Goal: Check status: Check status

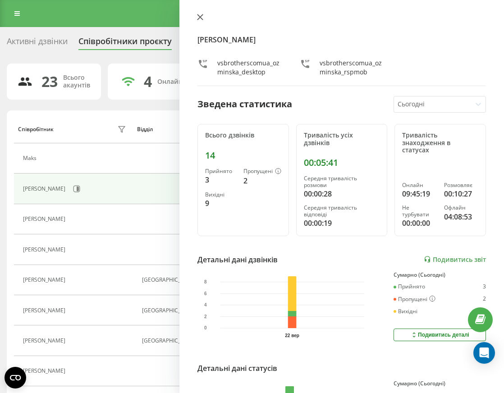
click at [197, 18] on icon at bounding box center [200, 17] width 6 height 6
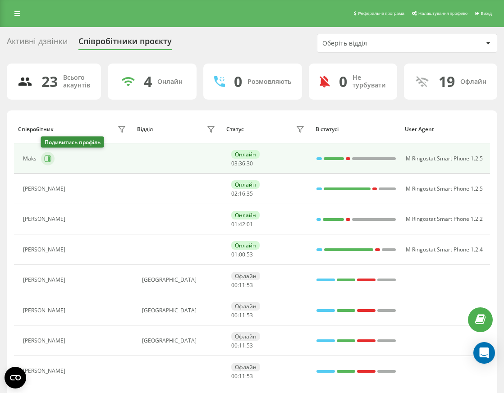
click at [46, 160] on icon at bounding box center [47, 158] width 7 height 7
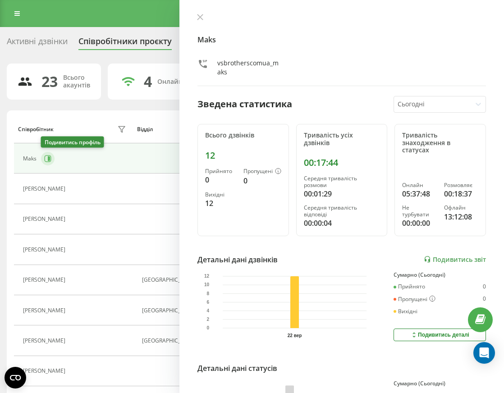
click at [46, 161] on icon at bounding box center [47, 158] width 7 height 7
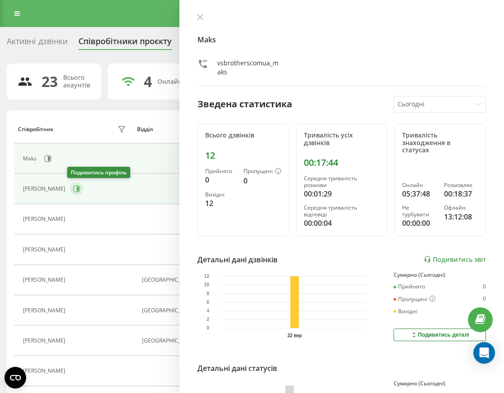
click at [77, 190] on icon at bounding box center [78, 189] width 2 height 5
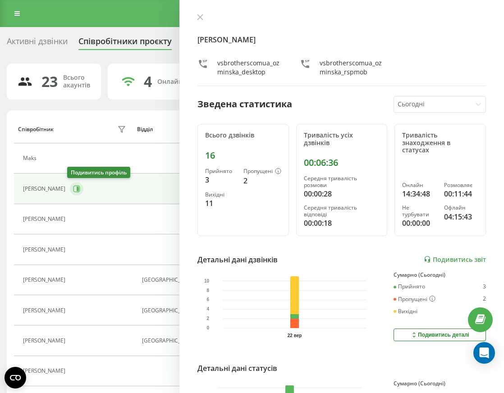
click at [73, 190] on icon at bounding box center [76, 188] width 7 height 7
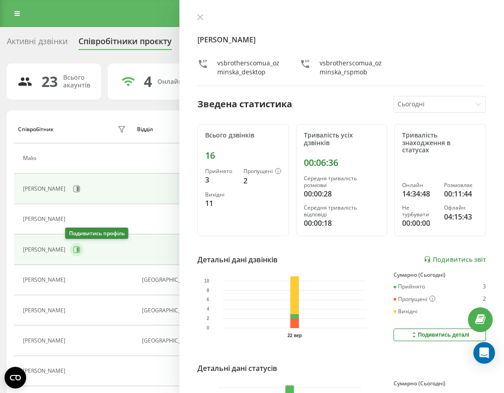
click at [73, 248] on icon at bounding box center [76, 249] width 7 height 7
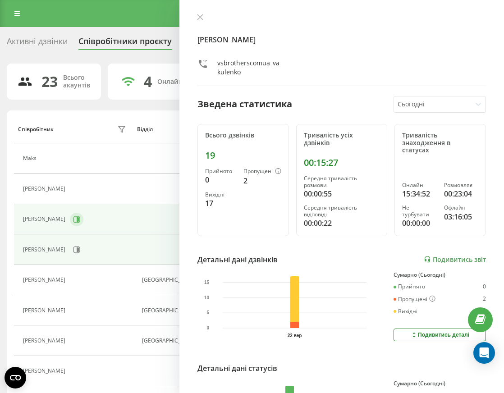
click at [84, 217] on div "[PERSON_NAME]" at bounding box center [75, 219] width 105 height 15
click at [79, 220] on icon at bounding box center [78, 219] width 2 height 5
